Goal: Task Accomplishment & Management: Use online tool/utility

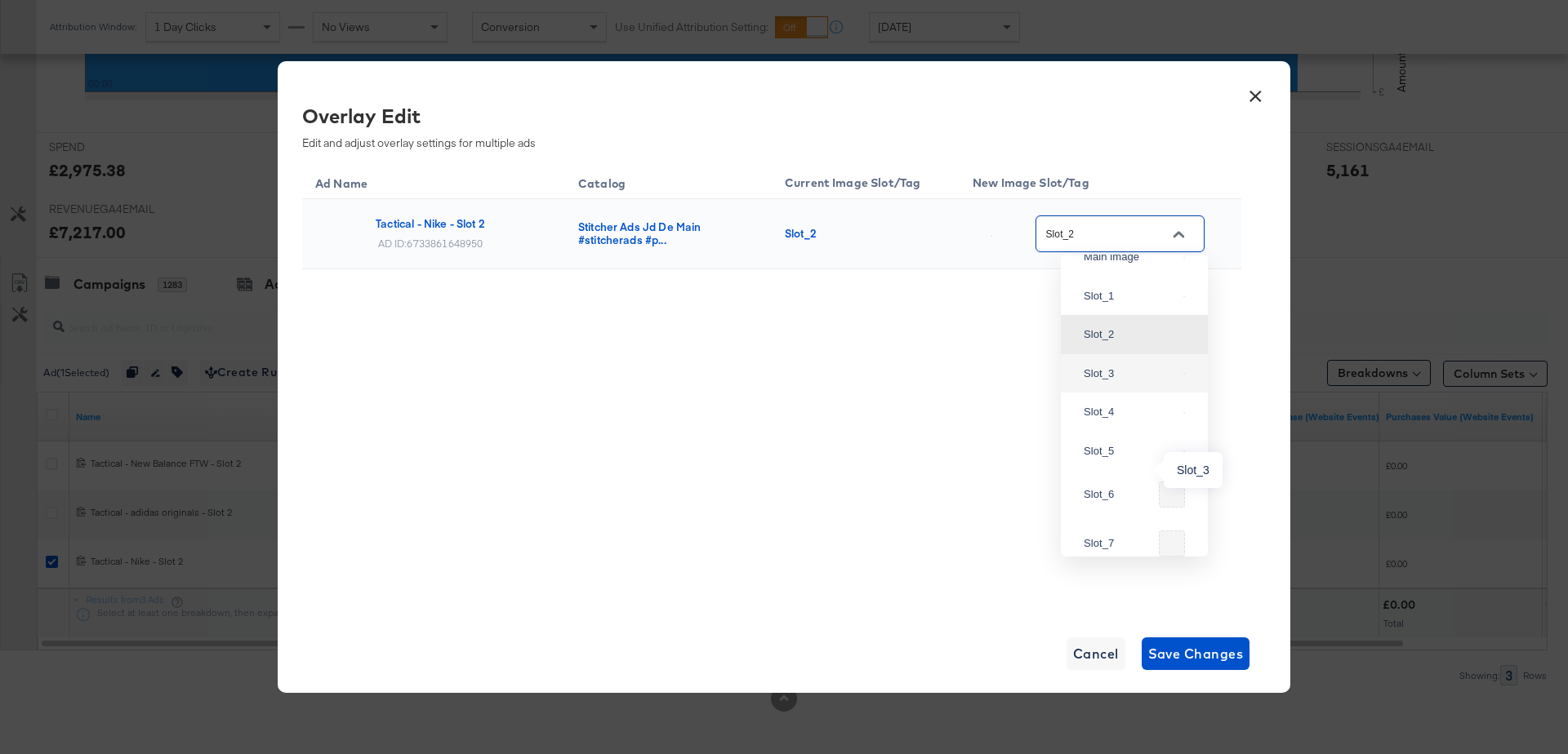
click at [1101, 382] on div "Slot_3" at bounding box center [1129, 374] width 93 height 16
type input "Slot_3"
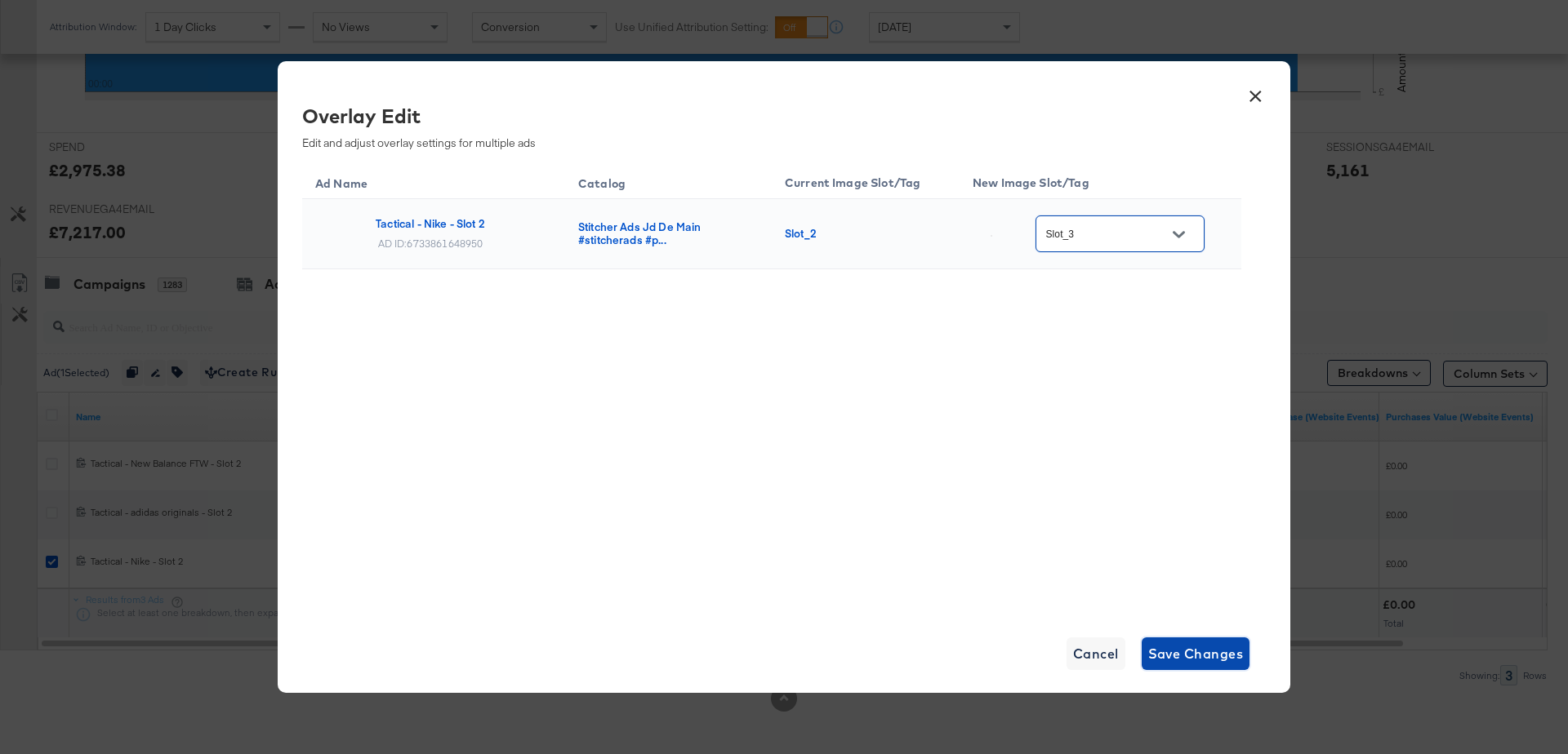
click at [1170, 658] on span "Save Changes" at bounding box center [1196, 653] width 96 height 23
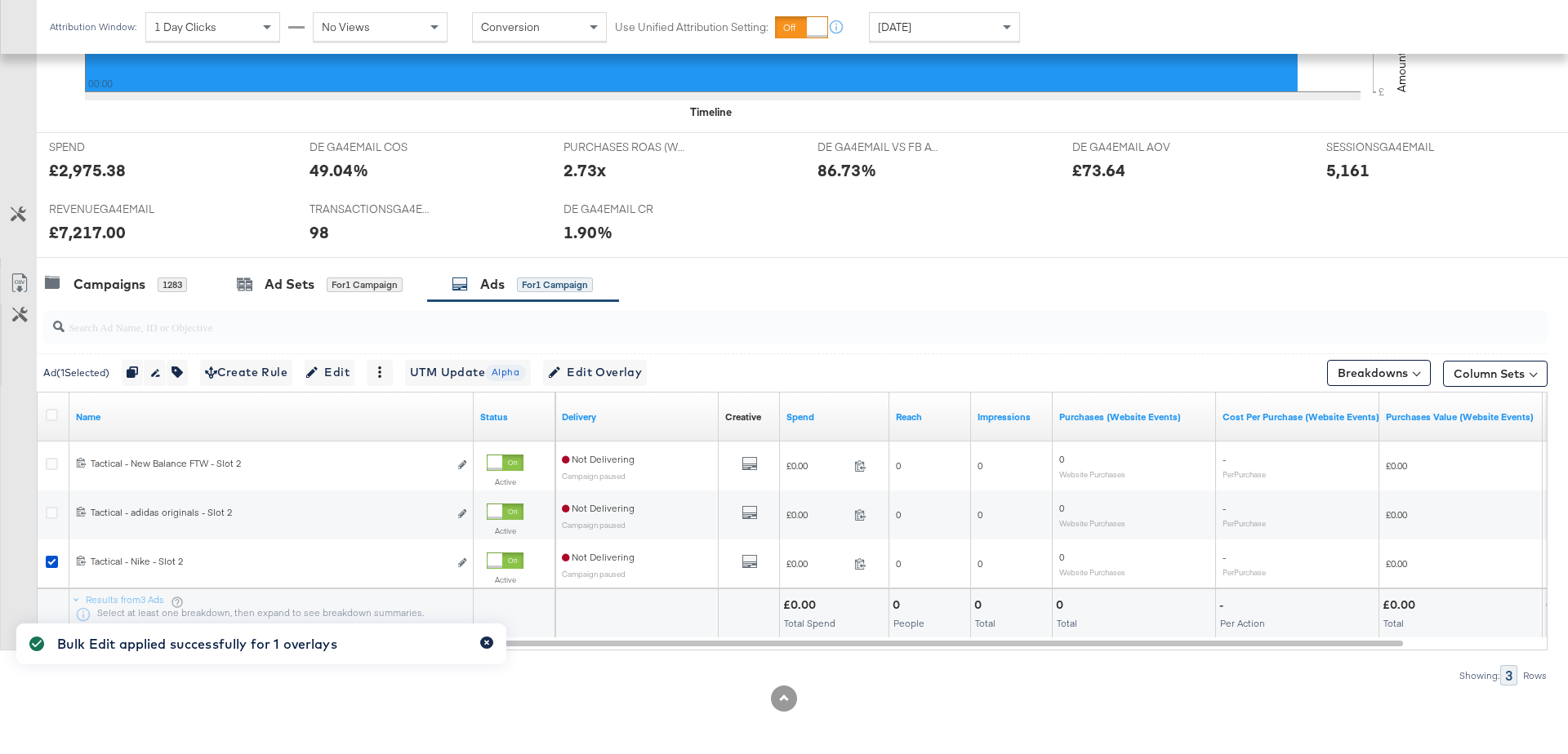
click at [484, 640] on icon "button" at bounding box center [486, 643] width 7 height 9
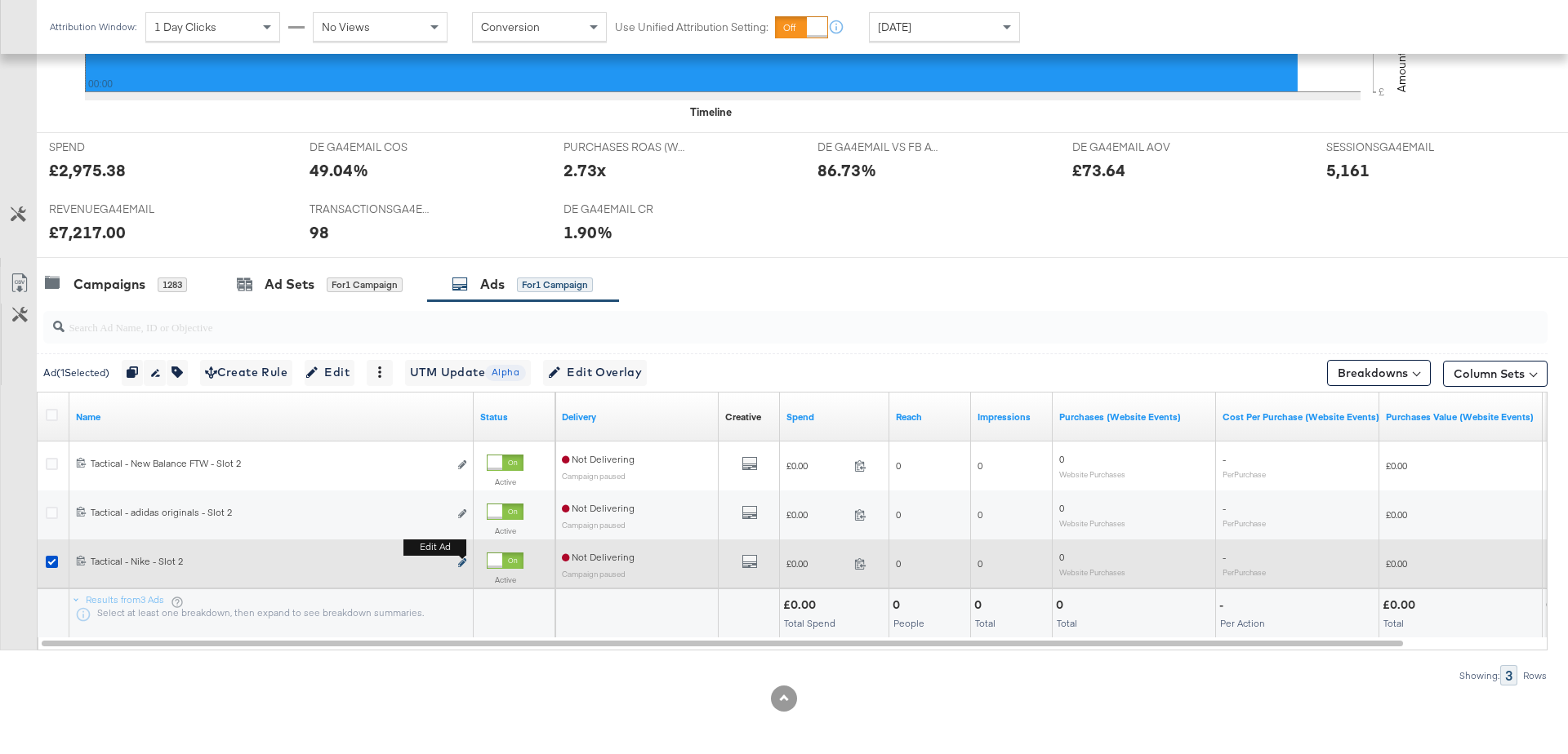
click at [464, 560] on icon "link" at bounding box center [462, 563] width 8 height 9
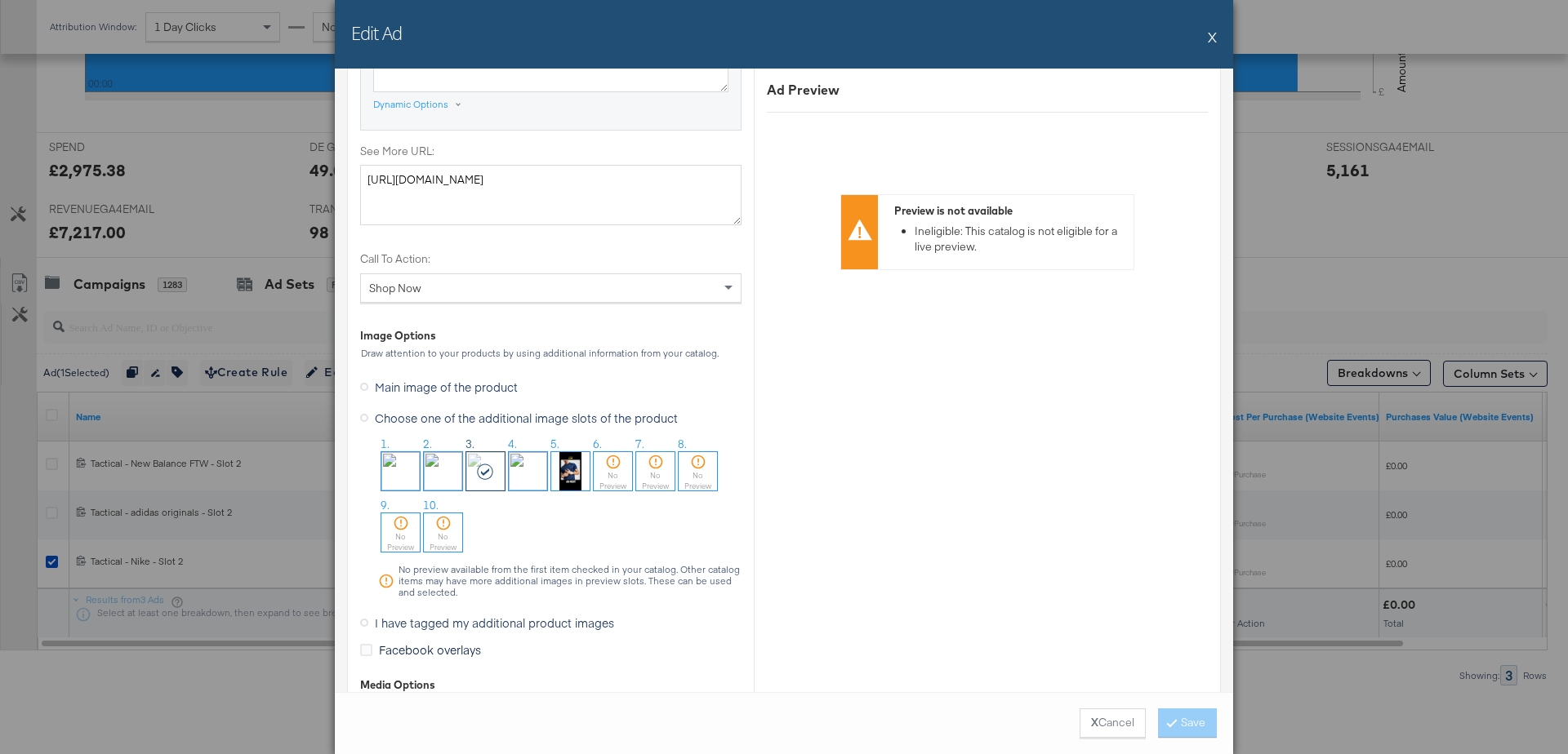
scroll to position [1444, 0]
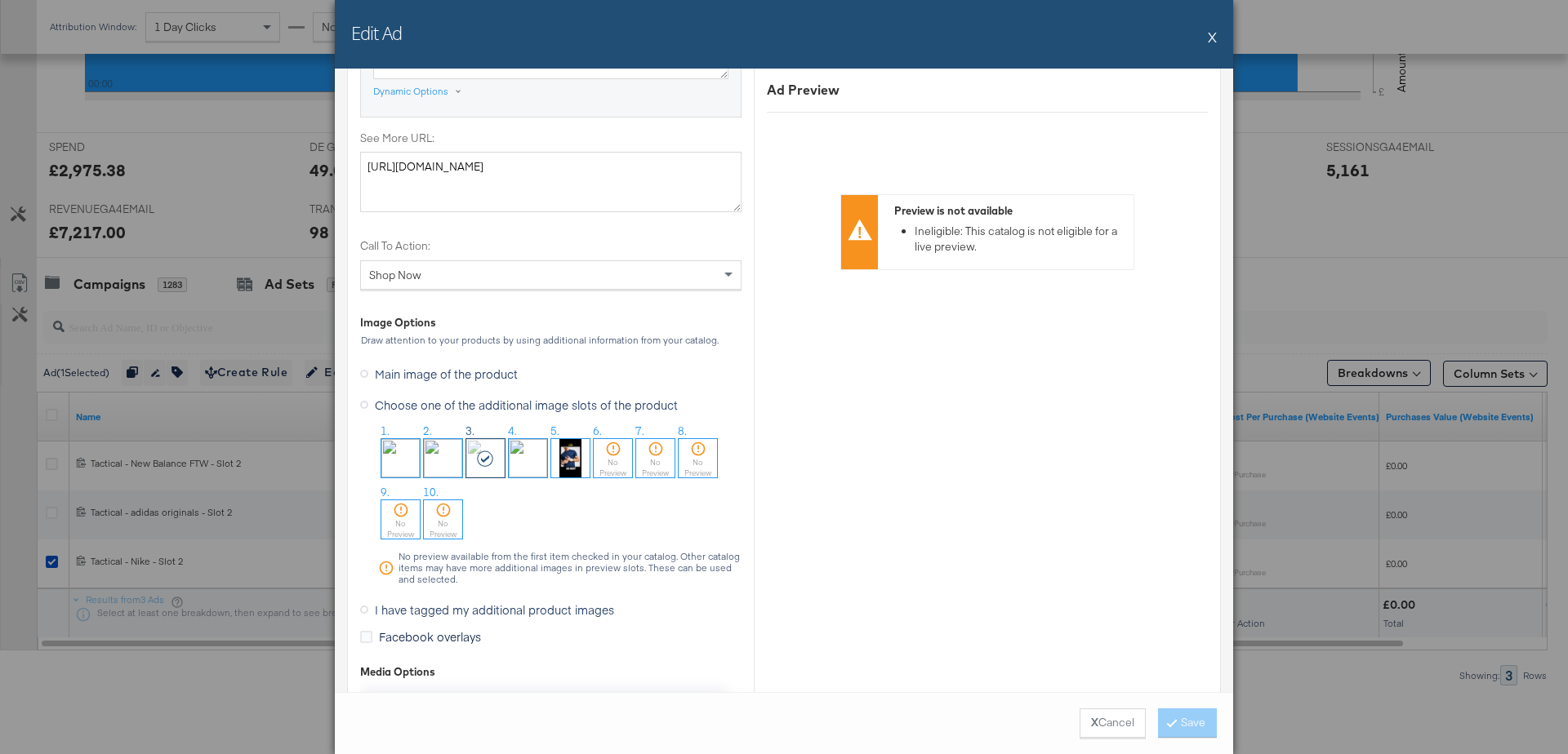
click at [439, 454] on img at bounding box center [443, 459] width 39 height 39
click at [1191, 727] on button "Save" at bounding box center [1188, 723] width 59 height 29
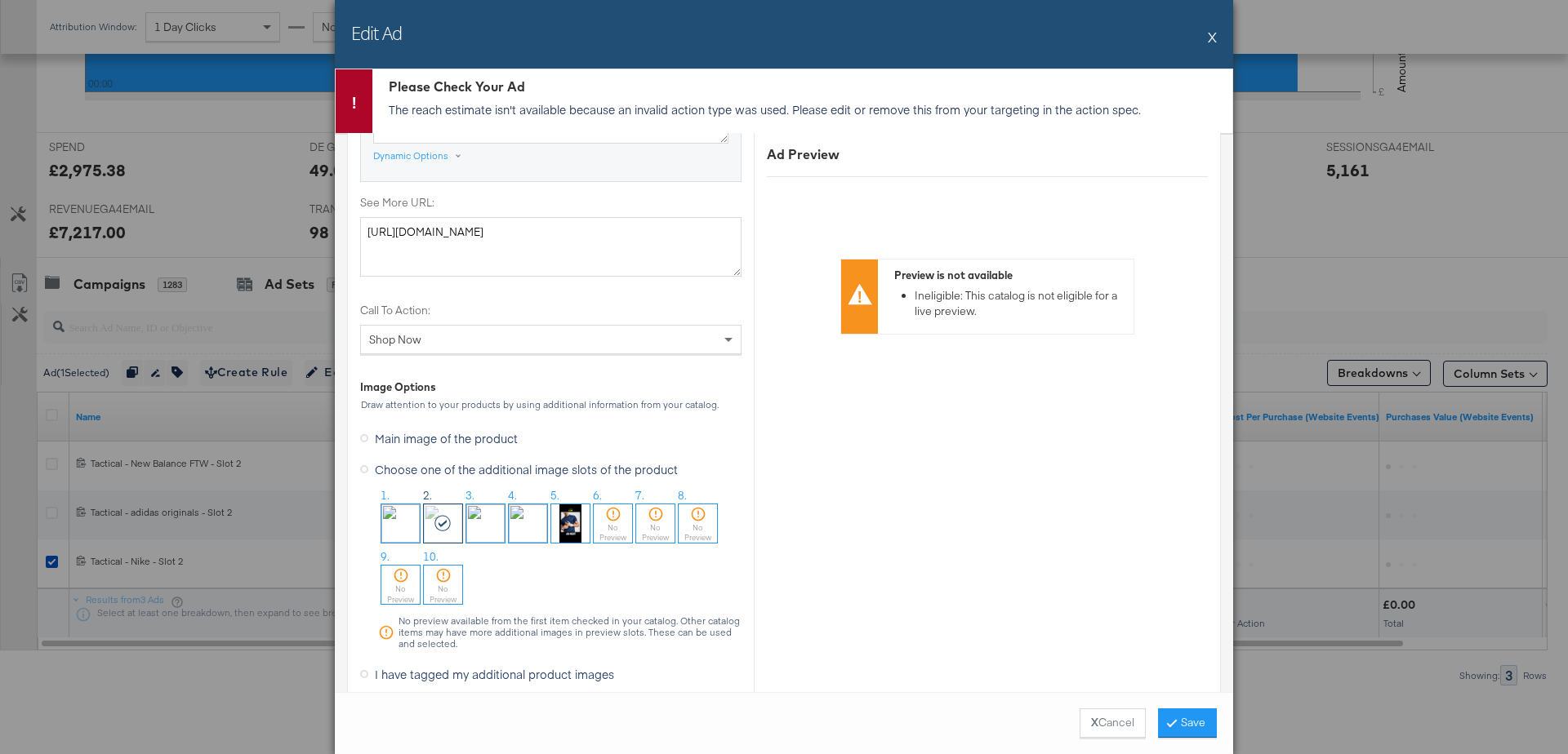
click at [1207, 39] on div "Edit Ad X" at bounding box center [784, 34] width 898 height 68
click at [1215, 39] on button "X" at bounding box center [1212, 36] width 9 height 33
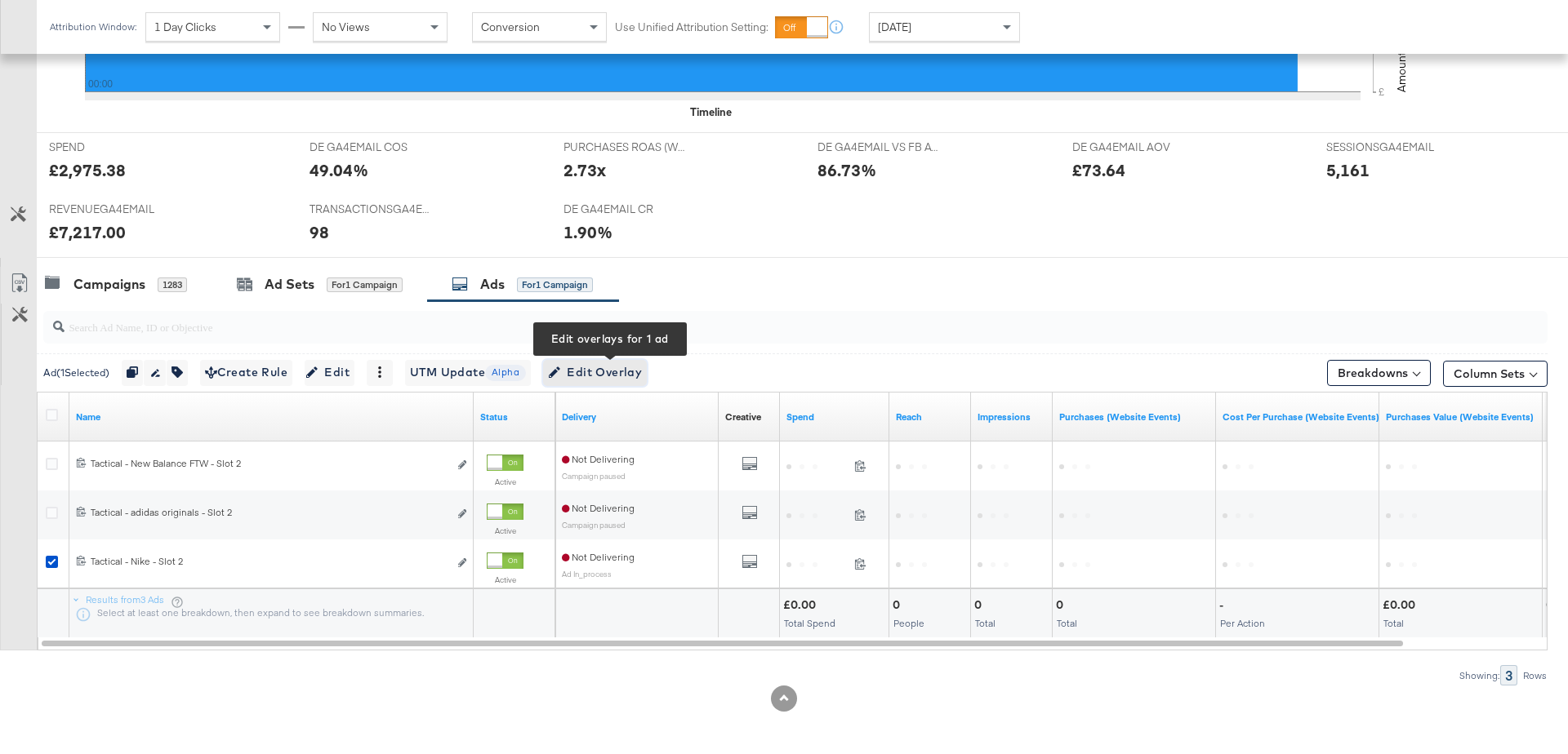
click at [633, 364] on span "Edit Overlay Edit overlays for 1 ad" at bounding box center [595, 373] width 94 height 20
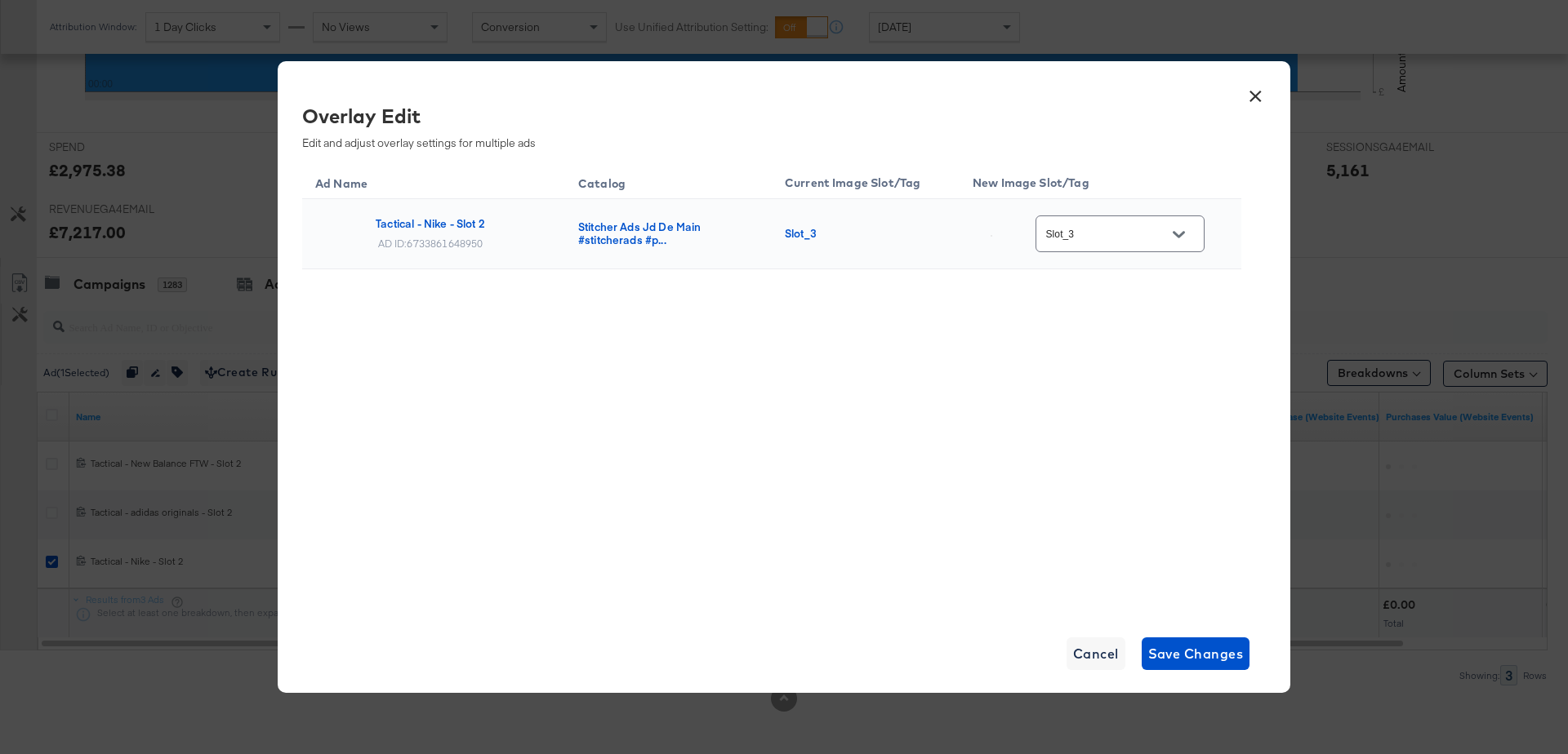
click at [1190, 236] on button "Open" at bounding box center [1177, 234] width 24 height 24
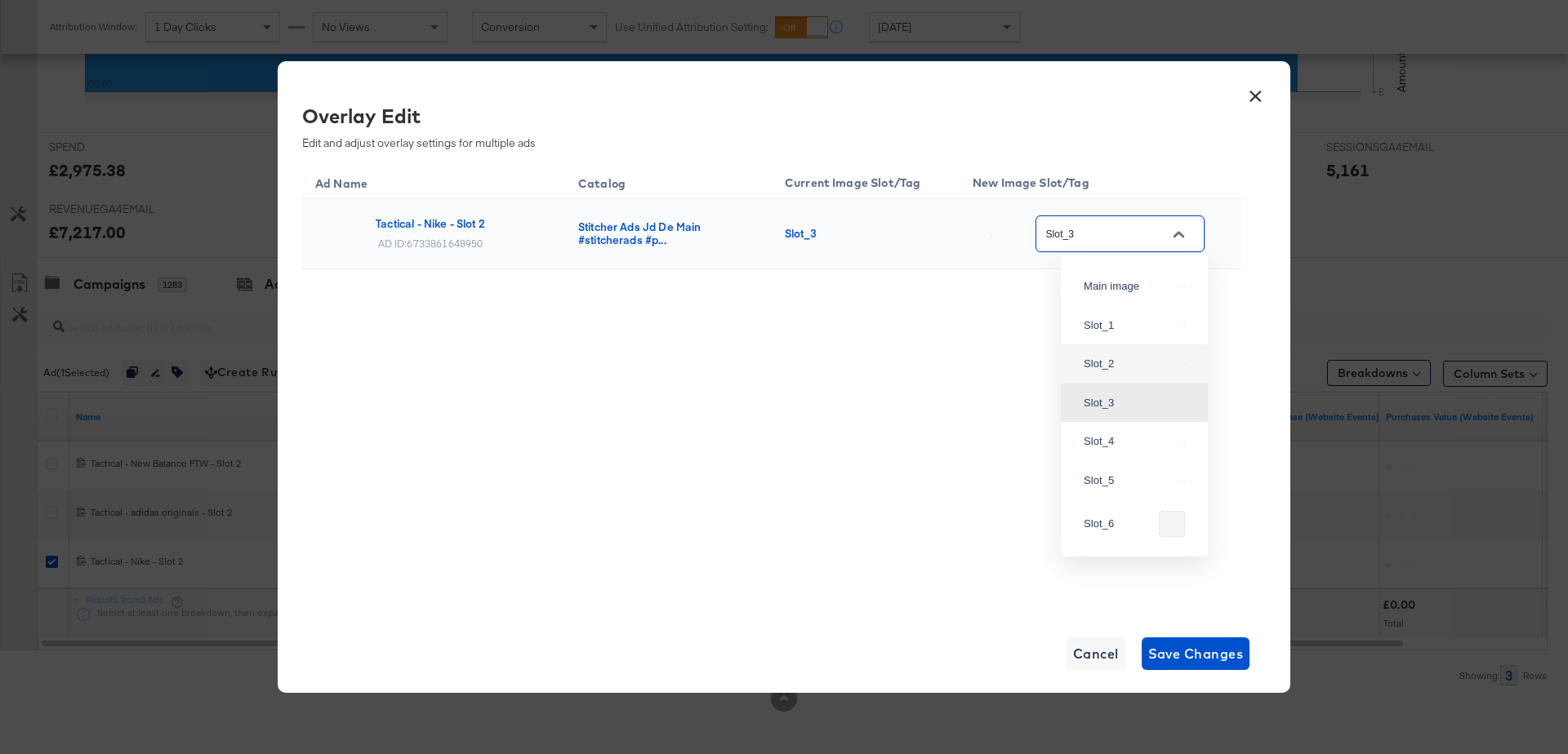
click at [1104, 372] on div "Slot_2" at bounding box center [1129, 364] width 93 height 16
type input "Slot_2"
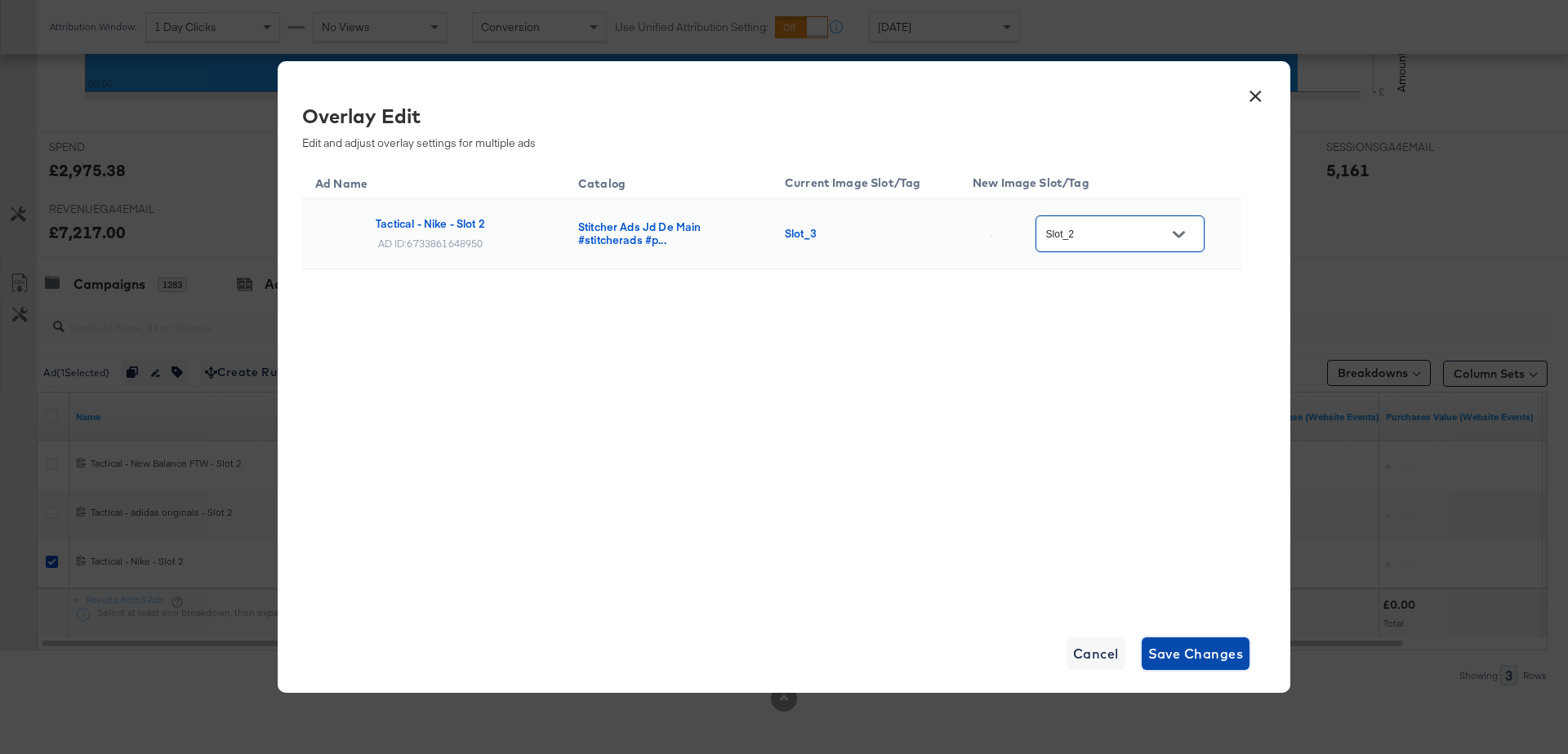
click at [1199, 649] on span "Save Changes" at bounding box center [1196, 653] width 96 height 23
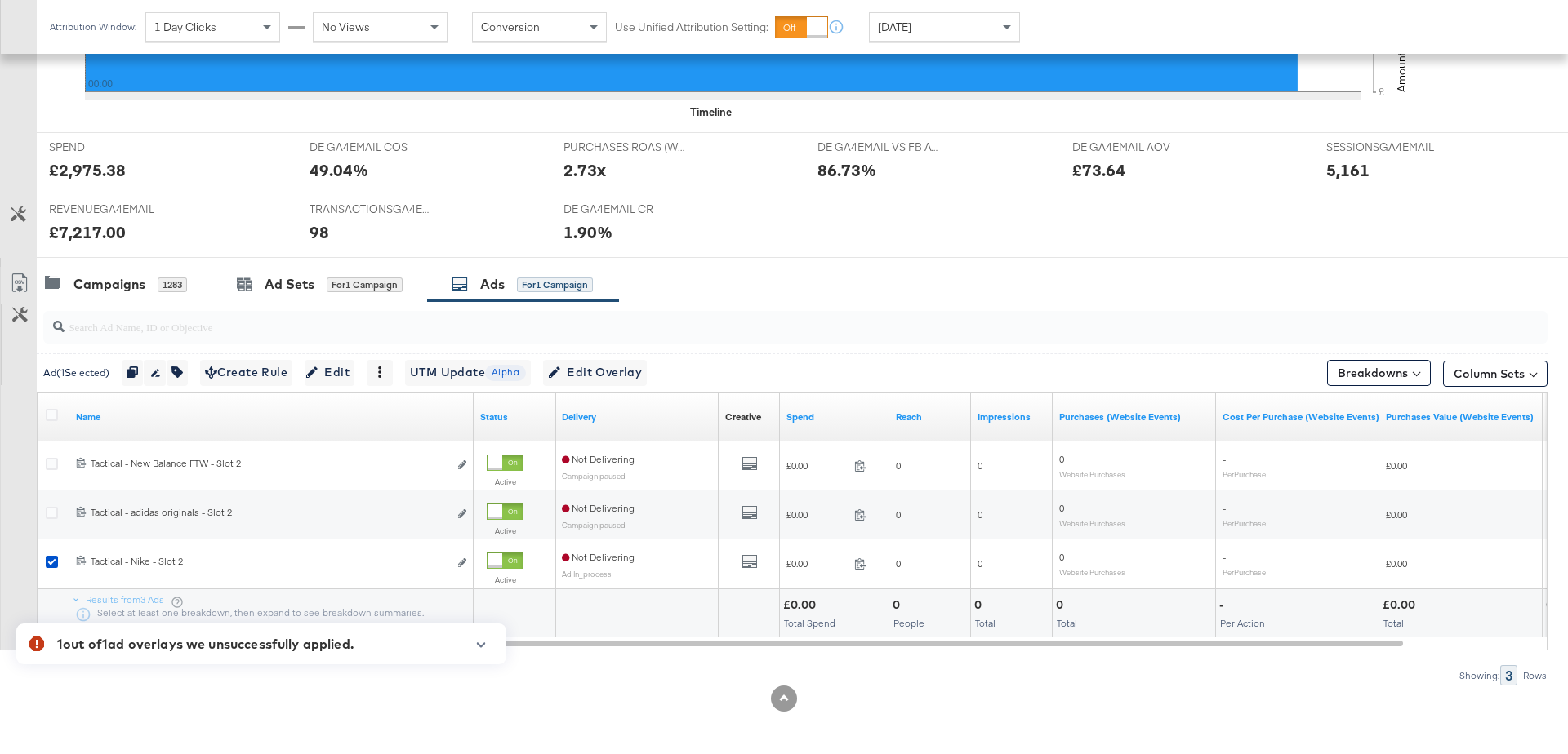
click at [481, 645] on icon "button" at bounding box center [481, 645] width 12 height 9
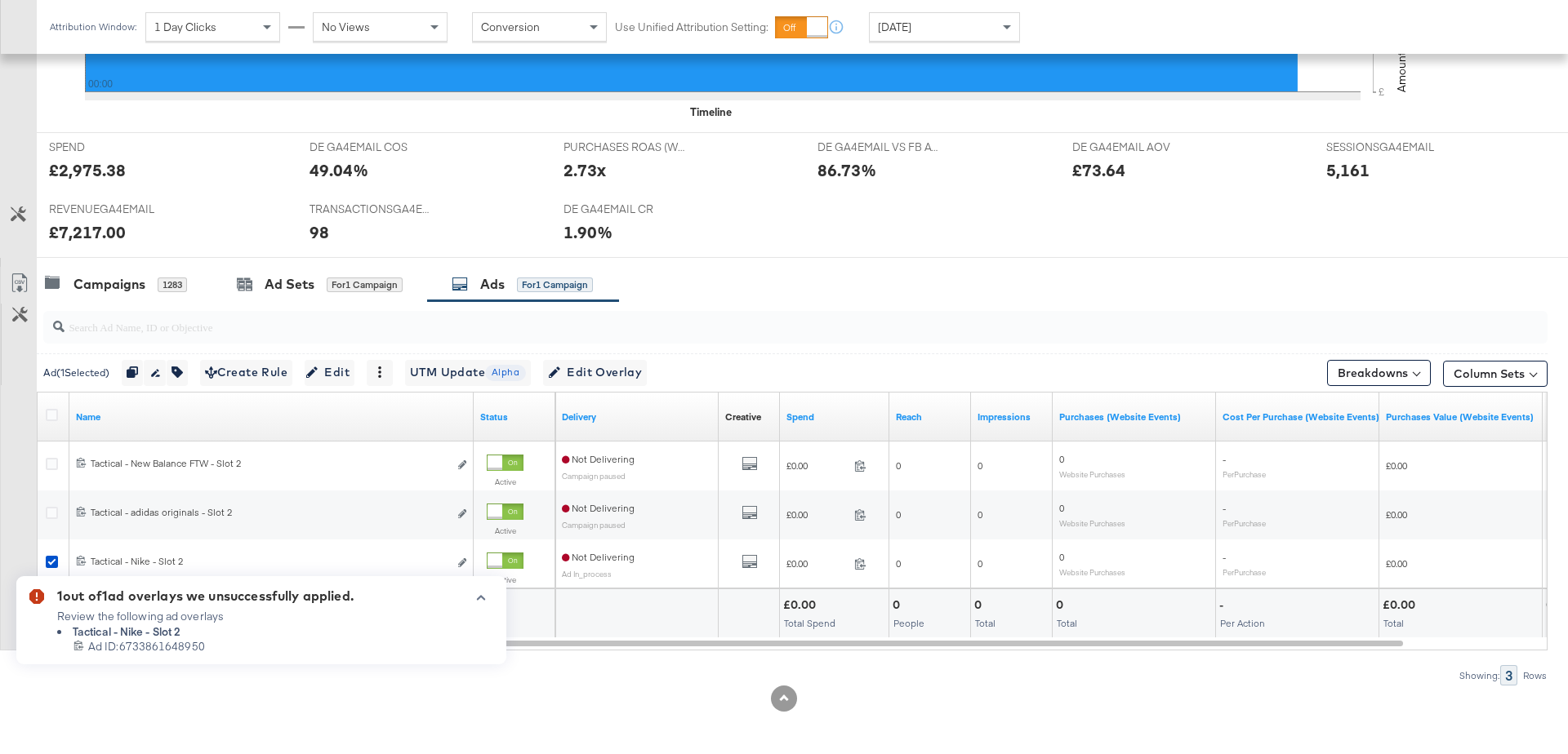
click at [481, 597] on icon "button" at bounding box center [481, 598] width 9 height 5
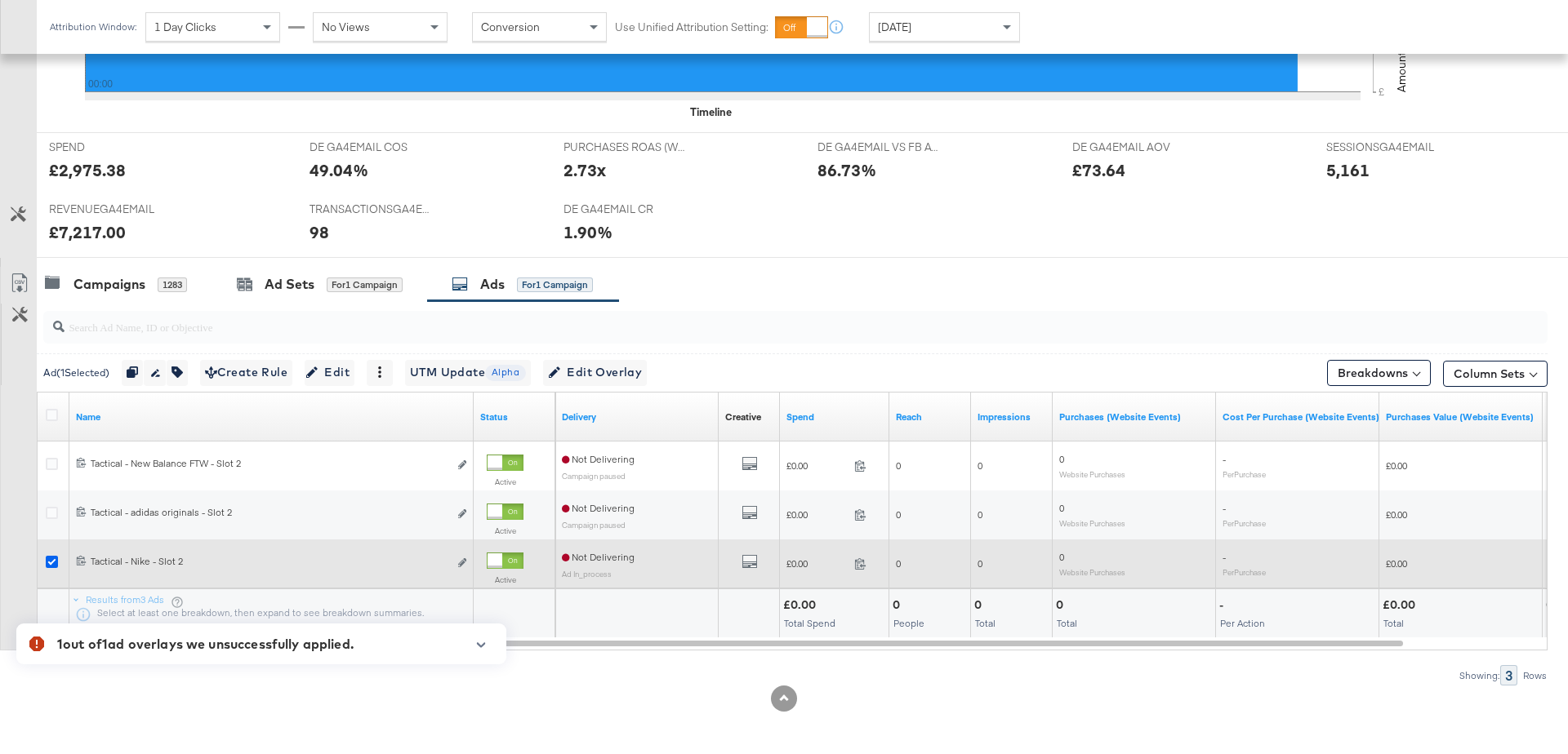
click at [47, 560] on icon at bounding box center [51, 562] width 13 height 13
click at [0, 0] on input "checkbox" at bounding box center [0, 0] width 0 height 0
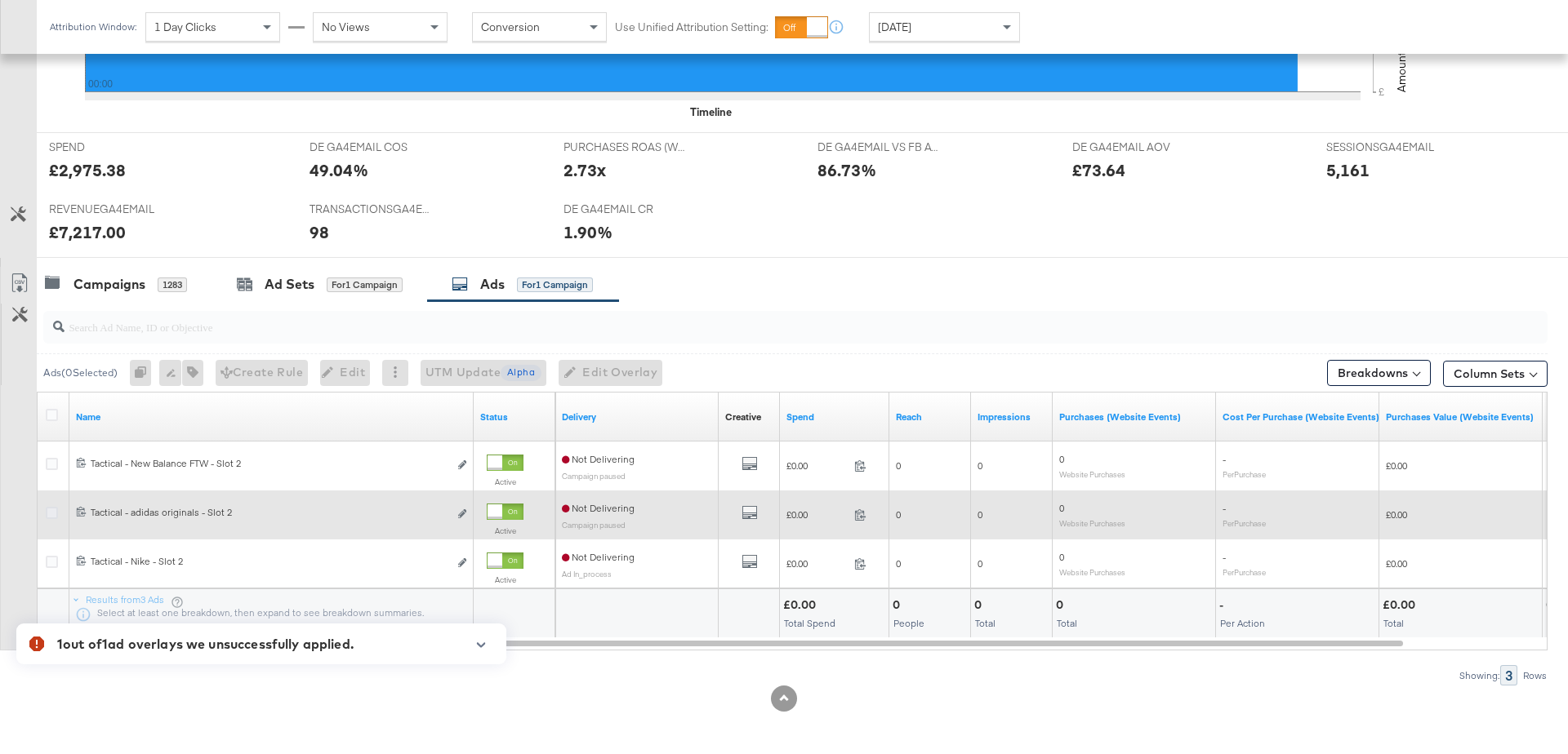
click at [52, 510] on icon at bounding box center [51, 512] width 13 height 13
click at [0, 0] on input "checkbox" at bounding box center [0, 0] width 0 height 0
click at [461, 511] on icon "link" at bounding box center [462, 513] width 8 height 9
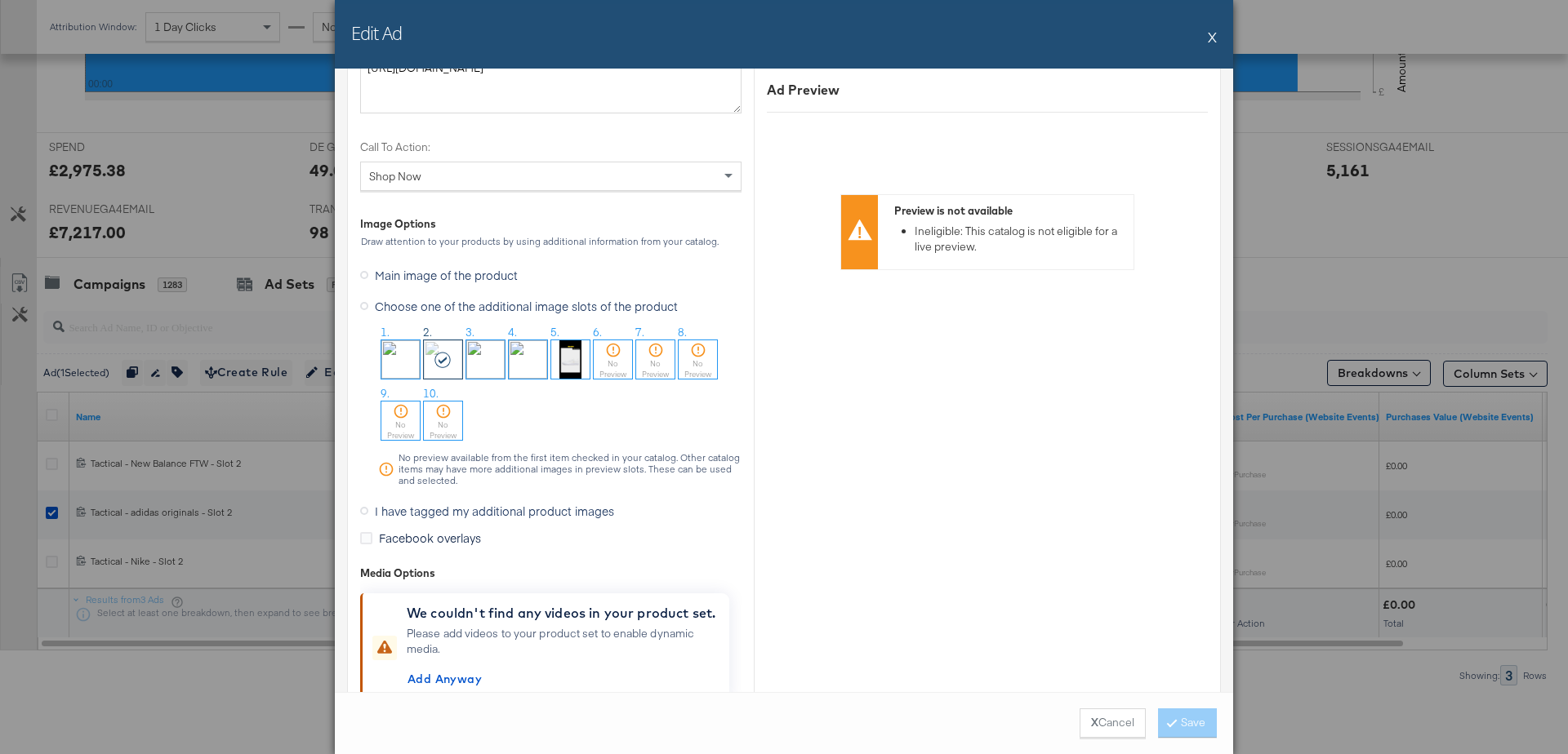
scroll to position [1554, 0]
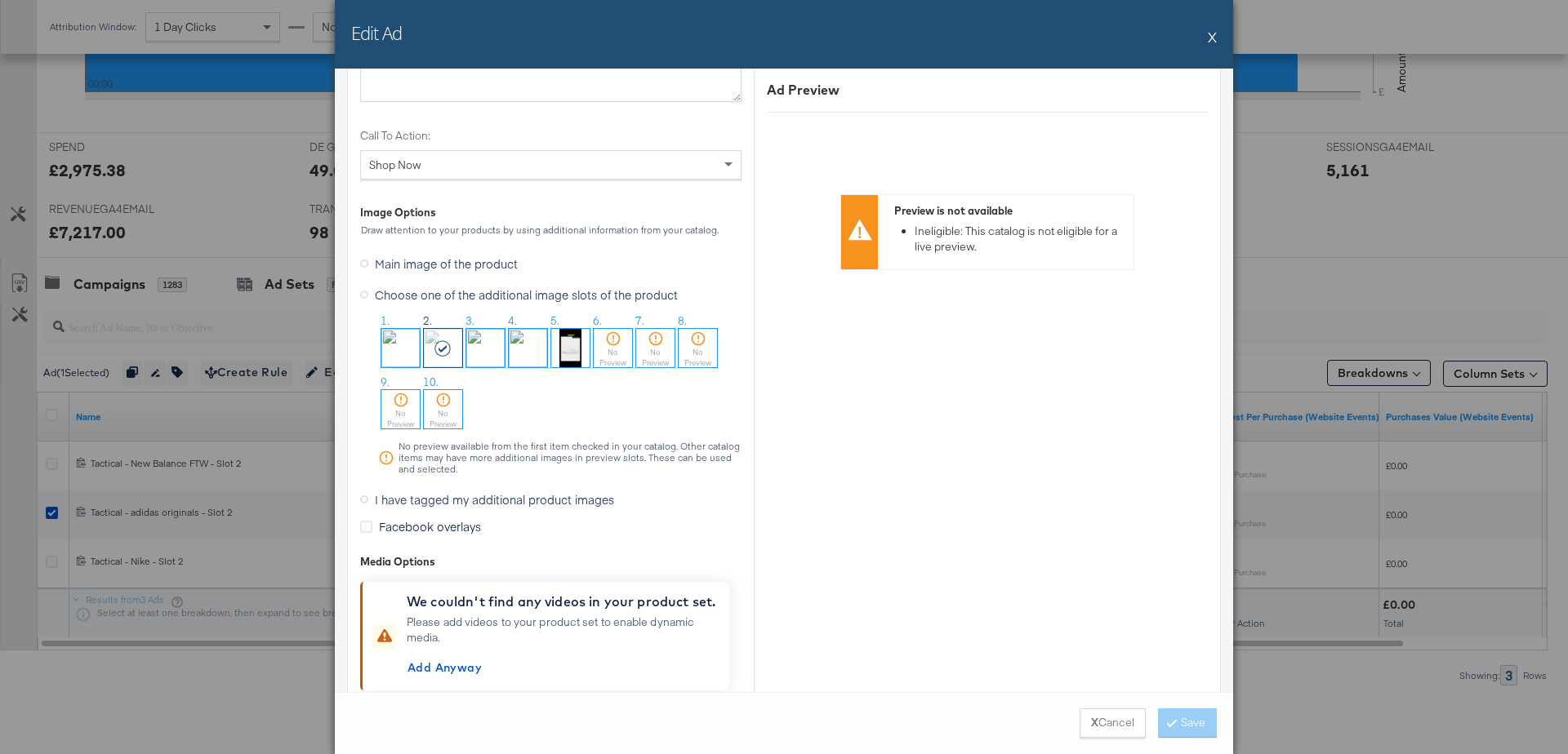
click at [485, 342] on img at bounding box center [486, 348] width 39 height 39
click at [1172, 724] on button "Save" at bounding box center [1188, 723] width 59 height 29
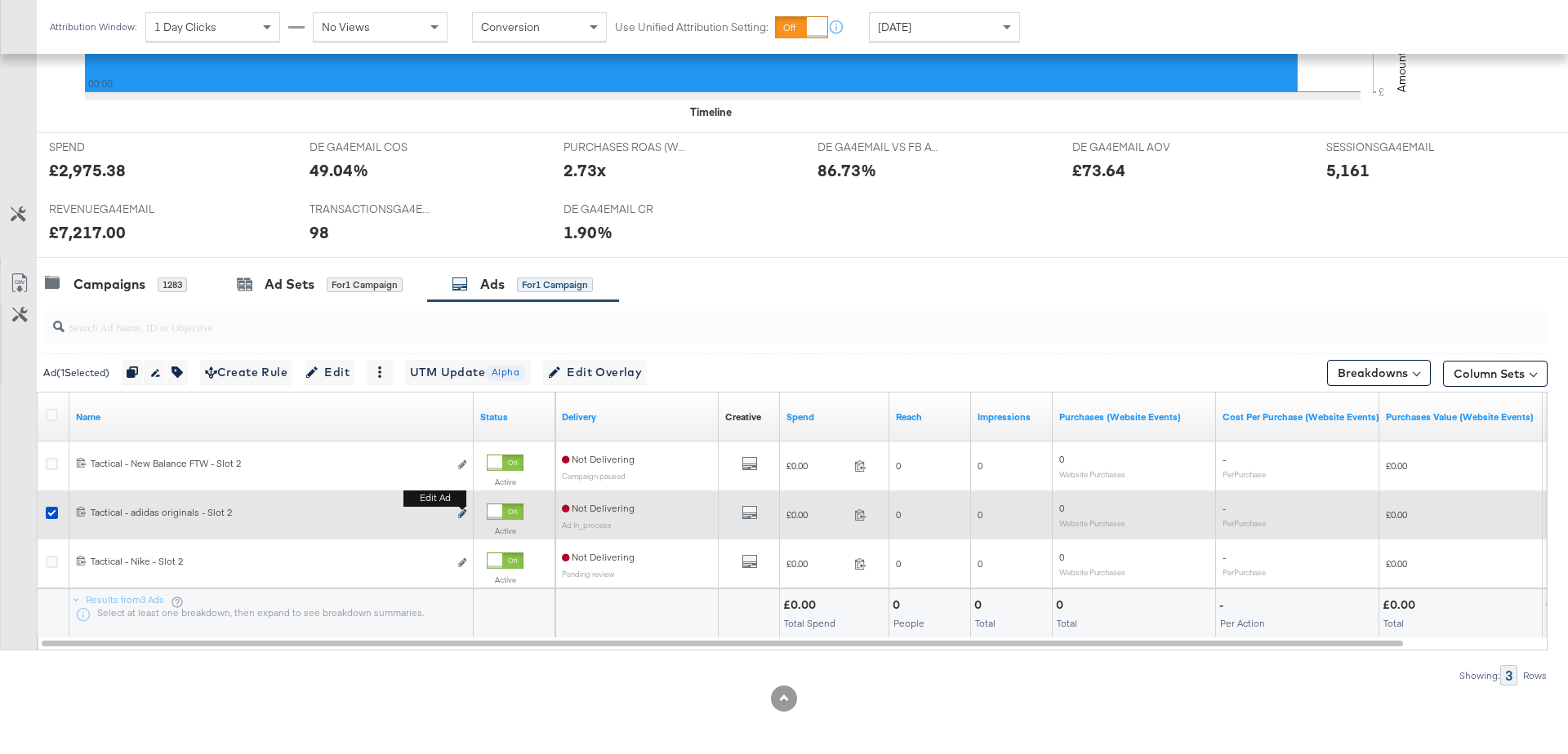
click at [463, 512] on icon "link" at bounding box center [462, 513] width 8 height 9
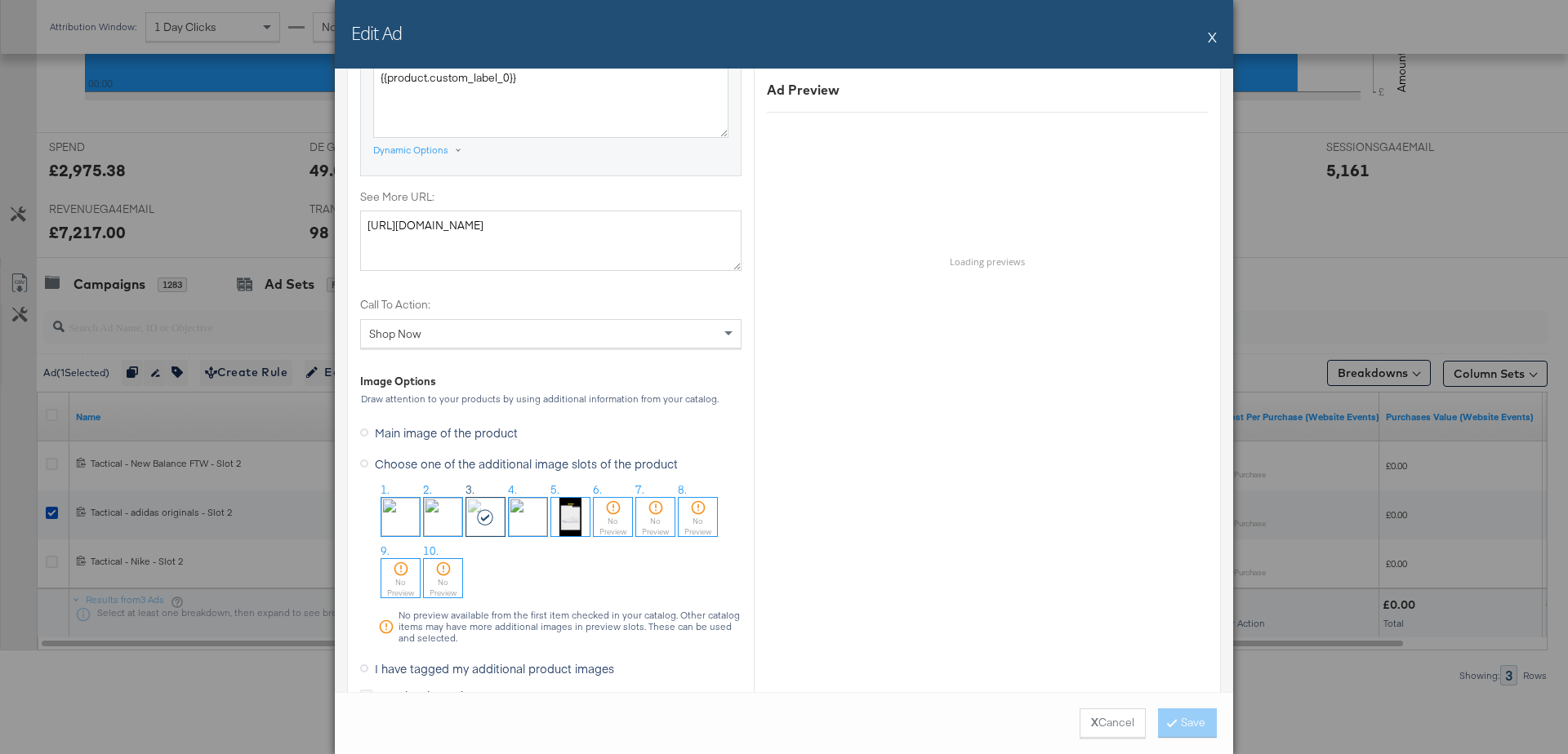
scroll to position [1389, 0]
click at [444, 518] on img at bounding box center [443, 514] width 39 height 39
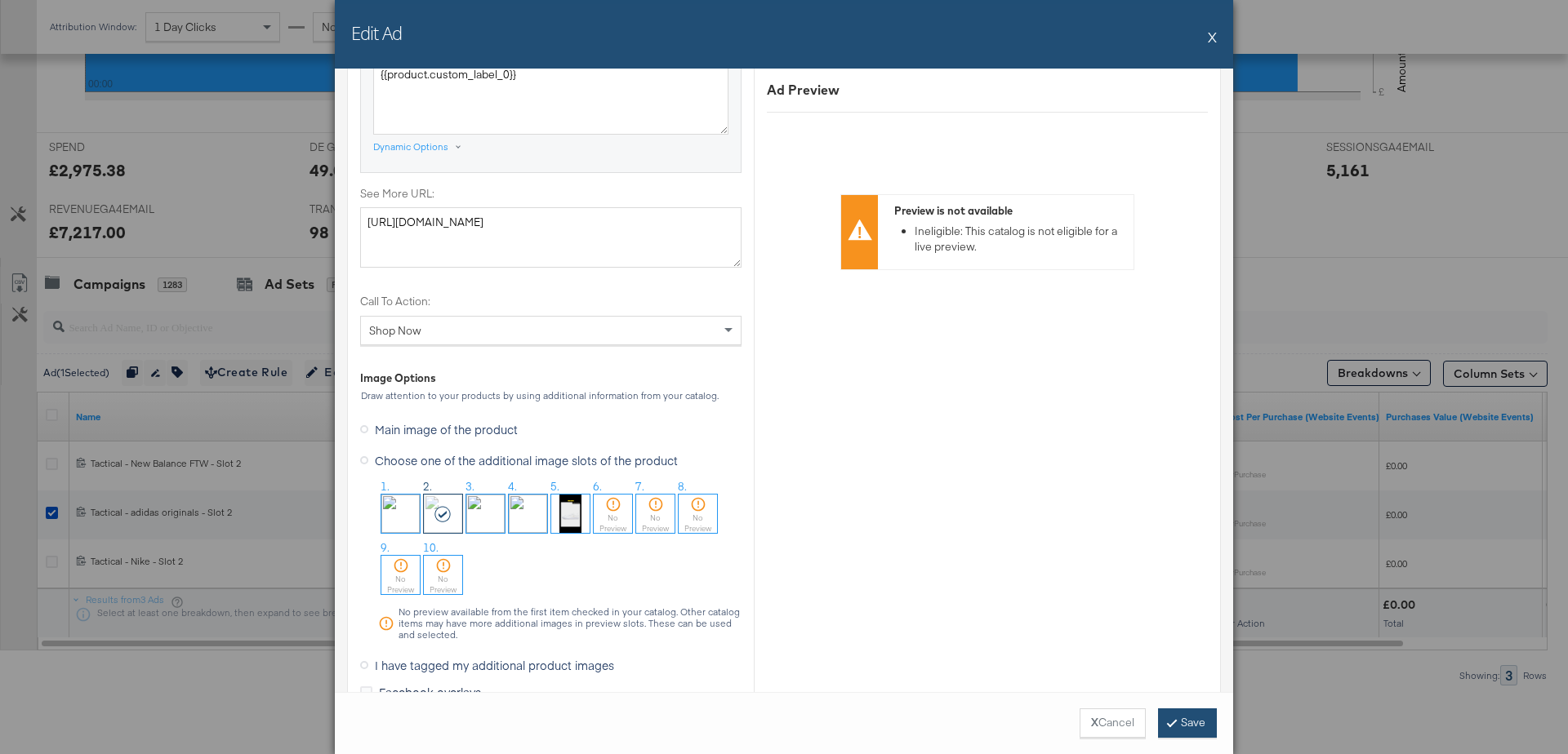
click at [1190, 720] on button "Save" at bounding box center [1188, 723] width 59 height 29
